Goal: Information Seeking & Learning: Check status

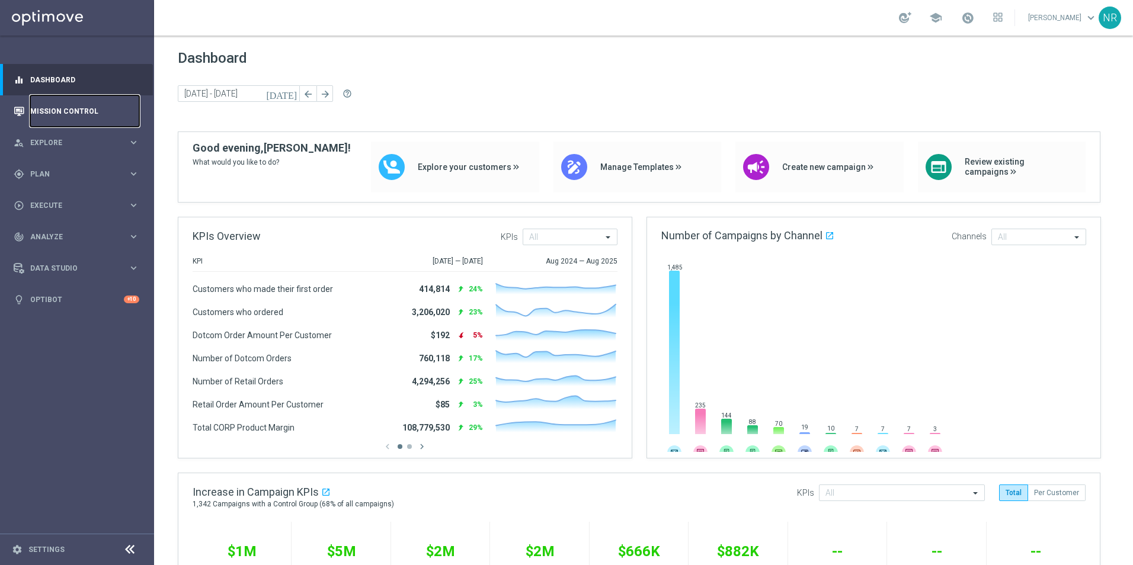
click at [72, 103] on link "Mission Control" at bounding box center [84, 110] width 109 height 31
